Goal: Transaction & Acquisition: Download file/media

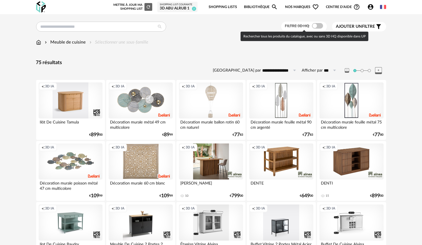
click at [315, 25] on span at bounding box center [317, 26] width 11 height 6
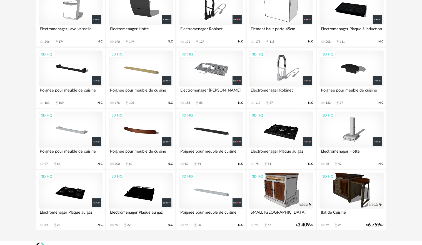
scroll to position [468, 0]
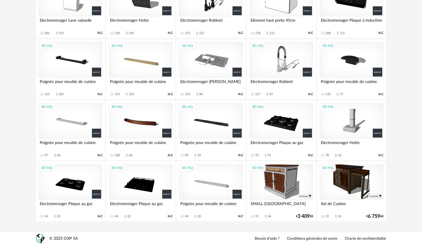
click at [149, 64] on div "3D HQ" at bounding box center [141, 60] width 64 height 36
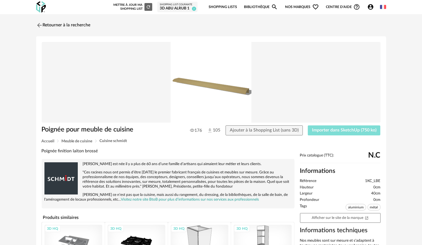
click at [351, 130] on span "Importer dans SketchUp (750 ko)" at bounding box center [344, 130] width 64 height 4
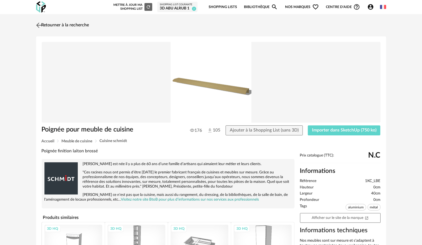
click at [41, 25] on img at bounding box center [39, 25] width 8 height 8
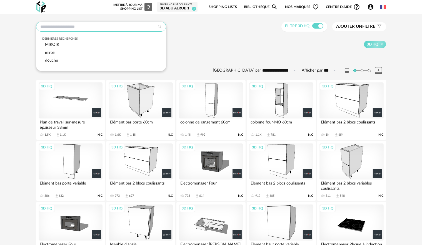
click at [99, 29] on input "text" at bounding box center [101, 27] width 130 height 10
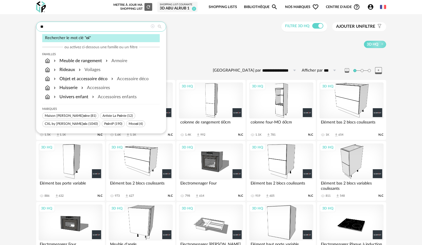
type input "*"
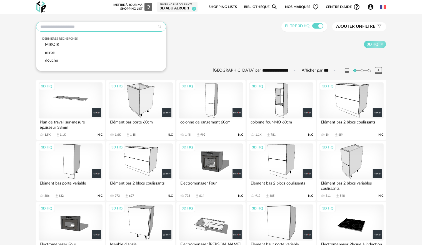
click at [81, 28] on input "text" at bounding box center [101, 27] width 130 height 10
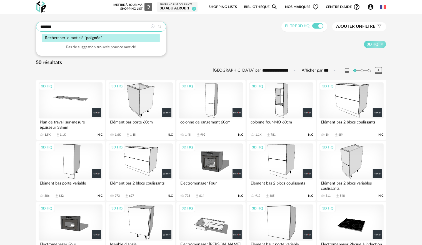
type input "*******"
type input "**********"
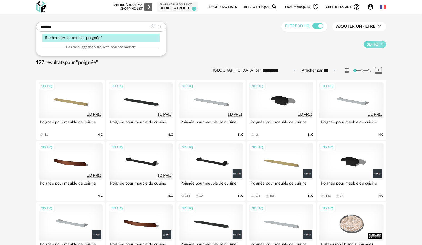
click at [360, 165] on div "3D HQ" at bounding box center [351, 161] width 64 height 36
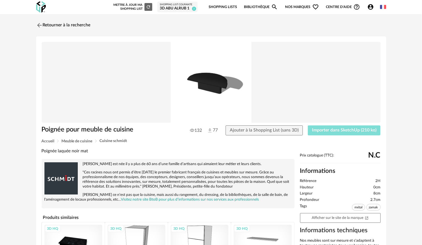
click at [351, 132] on span "Importer dans SketchUp (210 ko)" at bounding box center [344, 130] width 64 height 4
